Goal: Information Seeking & Learning: Find specific fact

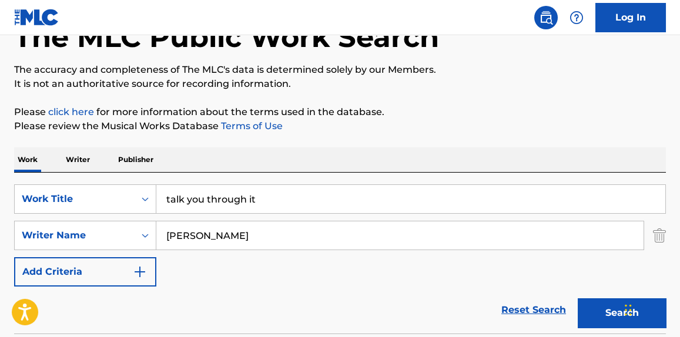
scroll to position [89, 0]
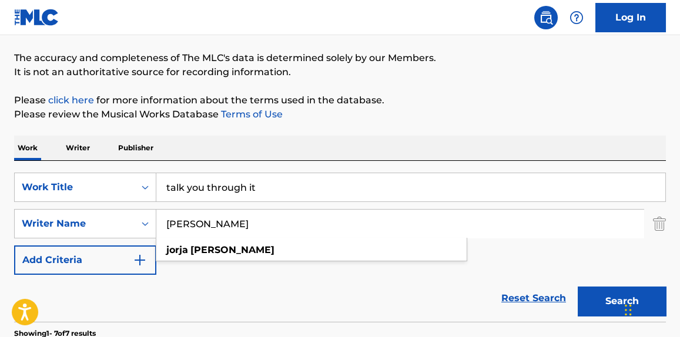
paste input "[PERSON_NAME]"
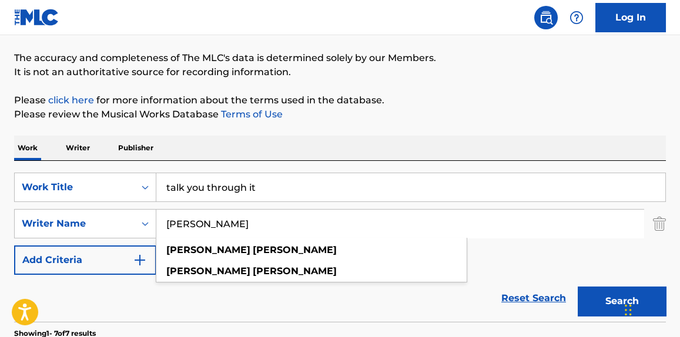
type input "[PERSON_NAME]"
click at [417, 120] on p "Please review the Musical Works Database Terms of Use" at bounding box center [340, 115] width 652 height 14
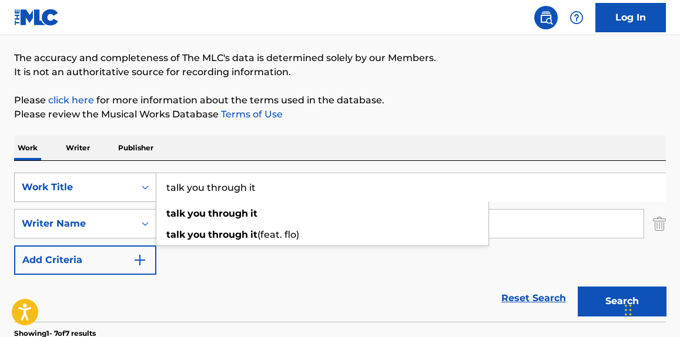
drag, startPoint x: 330, startPoint y: 186, endPoint x: 77, endPoint y: 182, distance: 252.7
click at [77, 182] on div "SearchWithCriteria4b0299f2-c22b-49f6-9c05-3cf5a8255cab Work Title talk you thro…" at bounding box center [340, 187] width 652 height 29
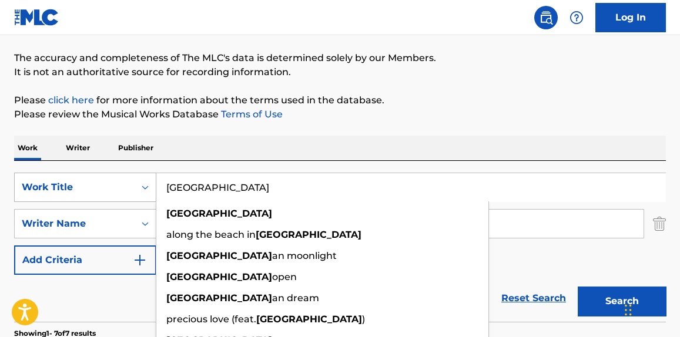
click at [578, 287] on button "Search" at bounding box center [622, 301] width 88 height 29
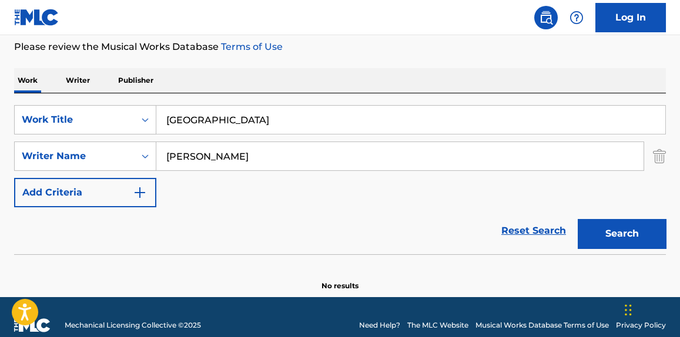
scroll to position [172, 0]
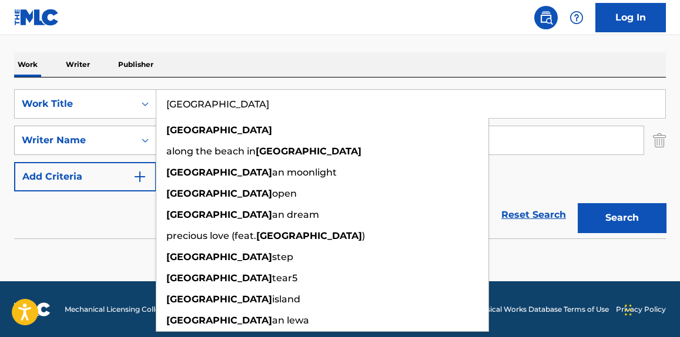
drag, startPoint x: 233, startPoint y: 112, endPoint x: 109, endPoint y: 130, distance: 124.6
click at [109, 130] on div "SearchWithCriteria4b0299f2-c22b-49f6-9c05-3cf5a8255cab Work Title fiji [GEOGRAP…" at bounding box center [340, 140] width 652 height 102
paste input "Came In It"
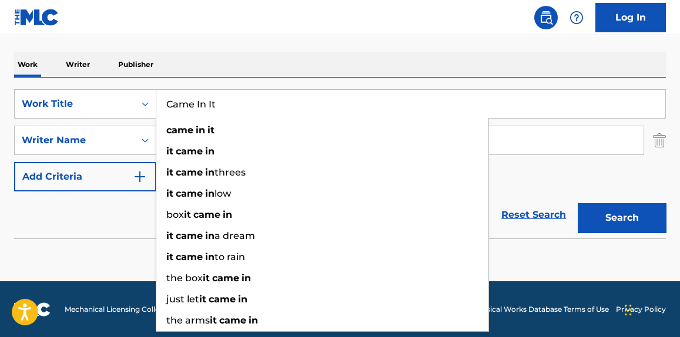
type input "Came In It"
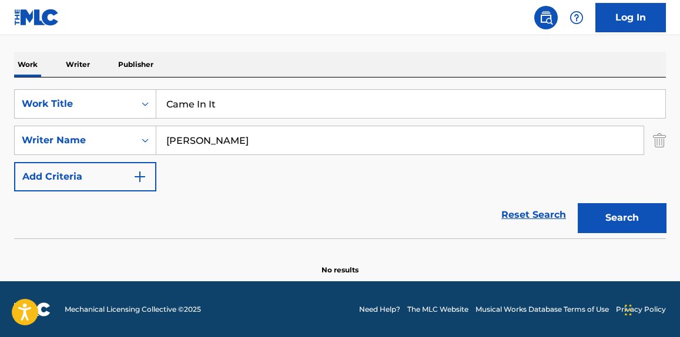
click at [599, 214] on button "Search" at bounding box center [622, 217] width 88 height 29
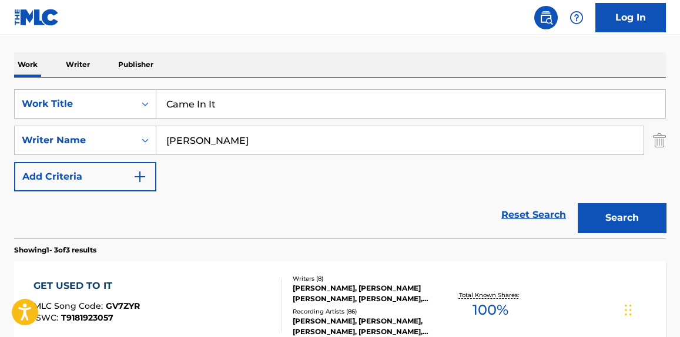
click at [245, 195] on div "Reset Search Search" at bounding box center [340, 215] width 652 height 47
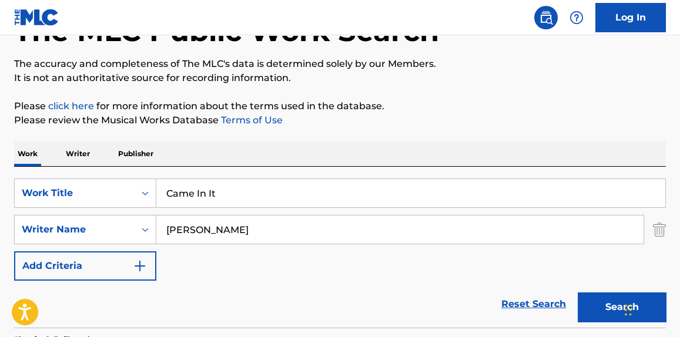
scroll to position [350, 0]
